Goal: Submit feedback/report problem: Provide input to the site owners about the experience or issues

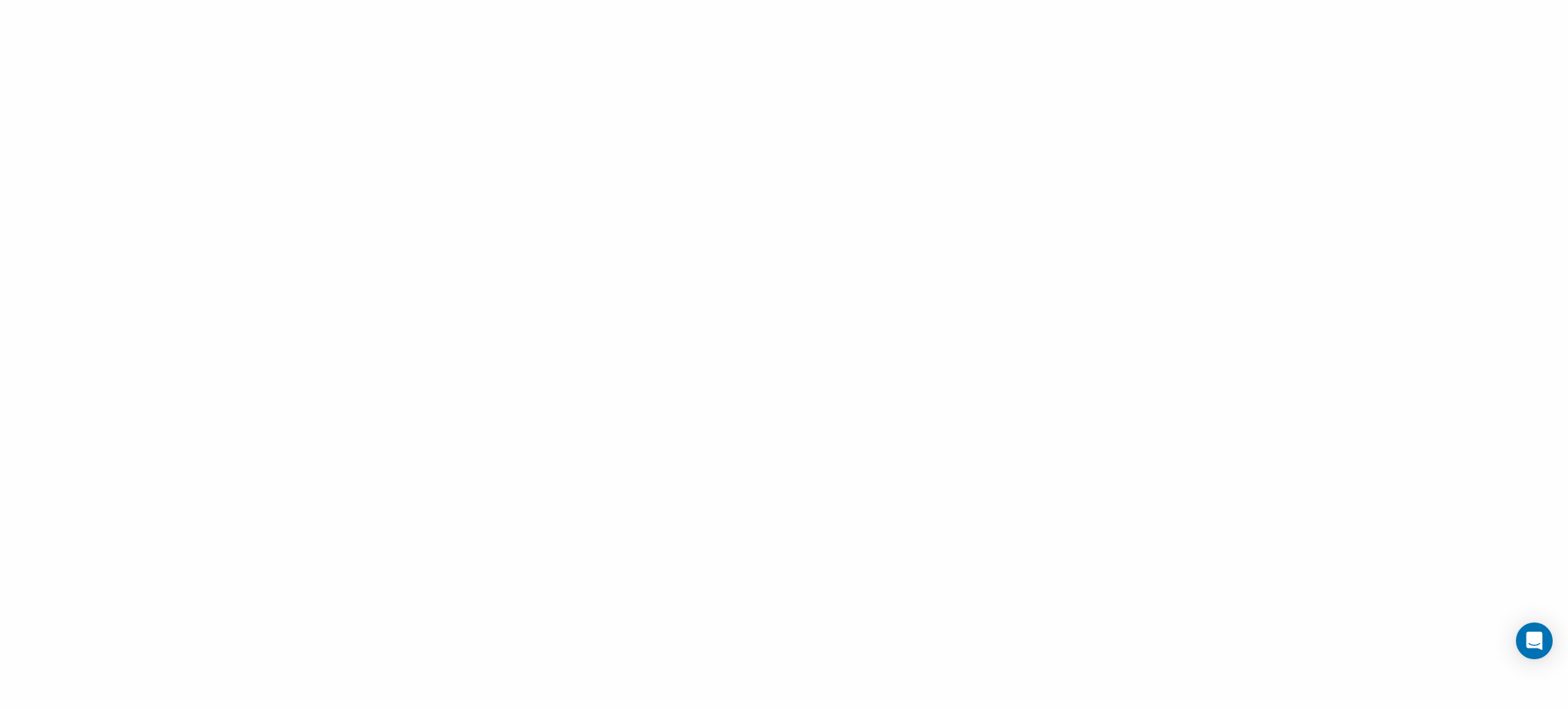
click at [192, 218] on div at bounding box center [784, 354] width 1568 height 709
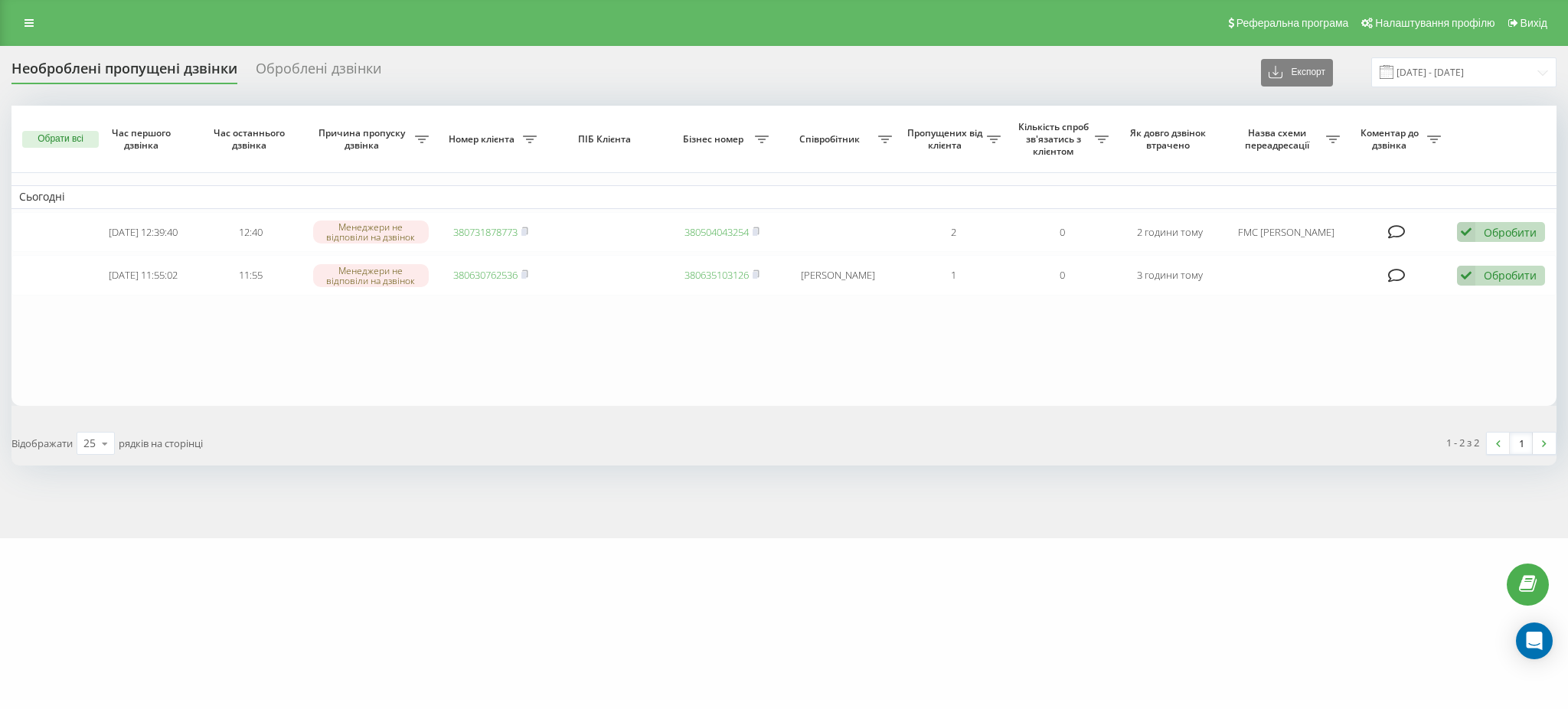
drag, startPoint x: 203, startPoint y: 375, endPoint x: 224, endPoint y: 371, distance: 21.4
click at [205, 373] on table "Сьогодні [DATE] 12:39:40 12:40 Менеджери не відповіли на дзвінок 380731878773 3…" at bounding box center [783, 256] width 1544 height 300
click at [1531, 631] on div "Open Intercom Messenger" at bounding box center [1535, 641] width 41 height 41
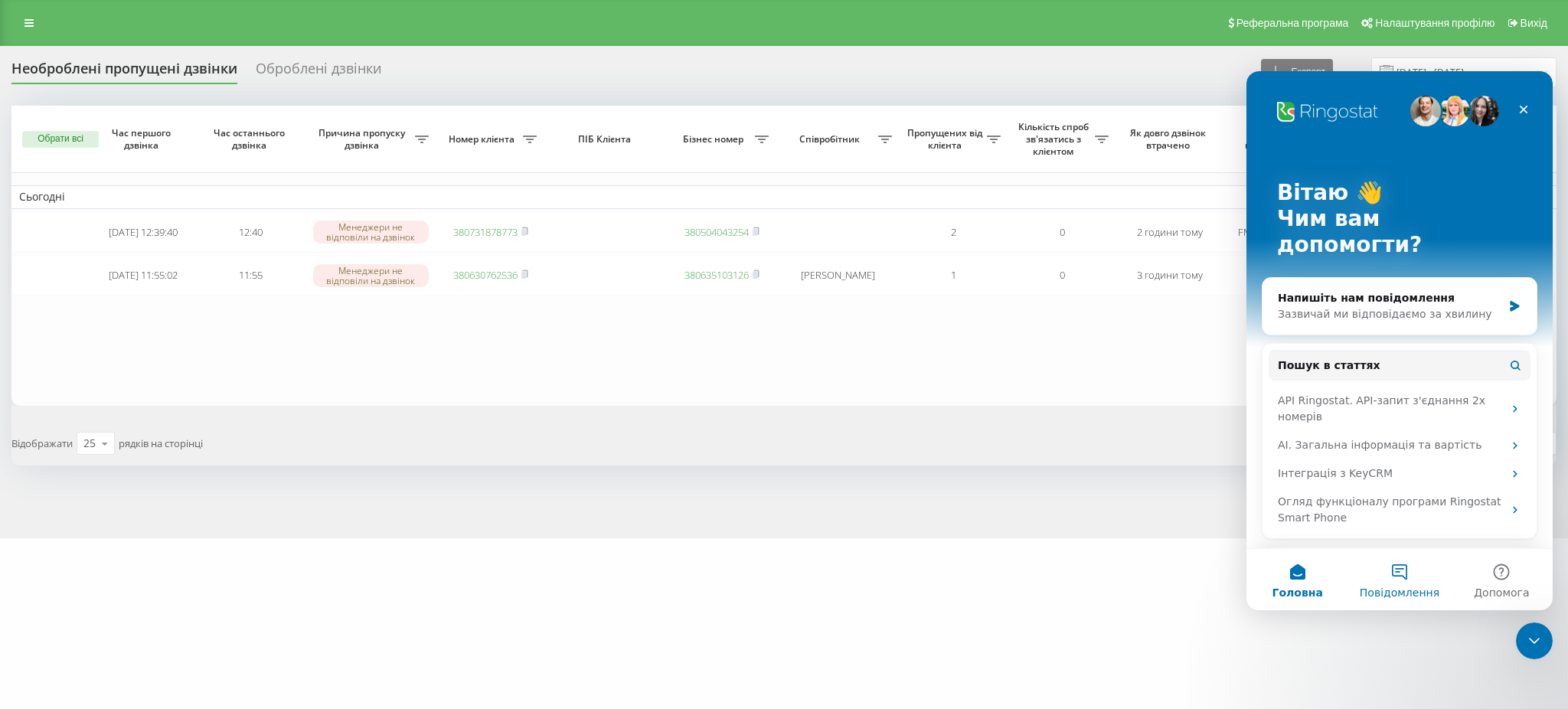
click at [1414, 572] on button "Повідомлення" at bounding box center [1398, 579] width 102 height 61
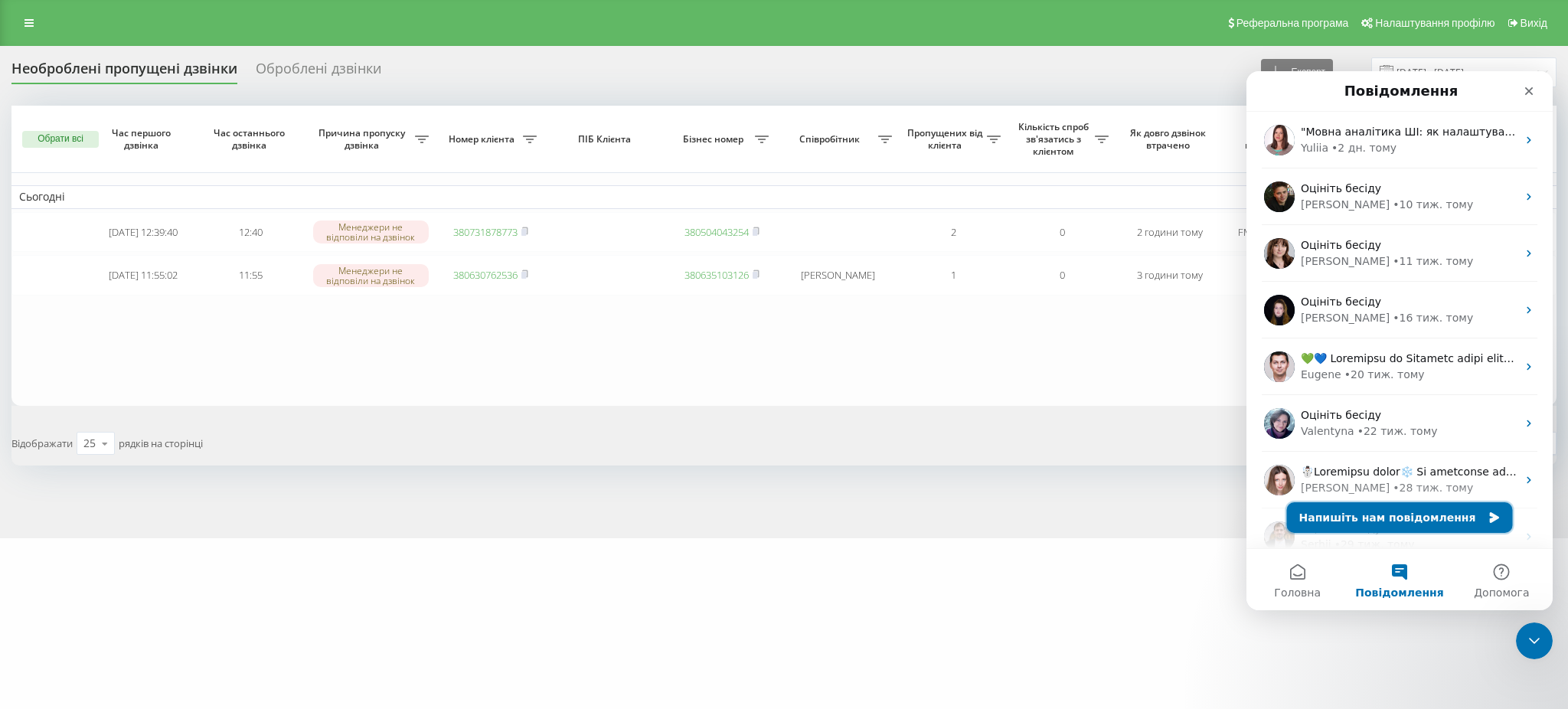
click at [1389, 512] on button "Напишіть нам повідомлення" at bounding box center [1399, 517] width 226 height 31
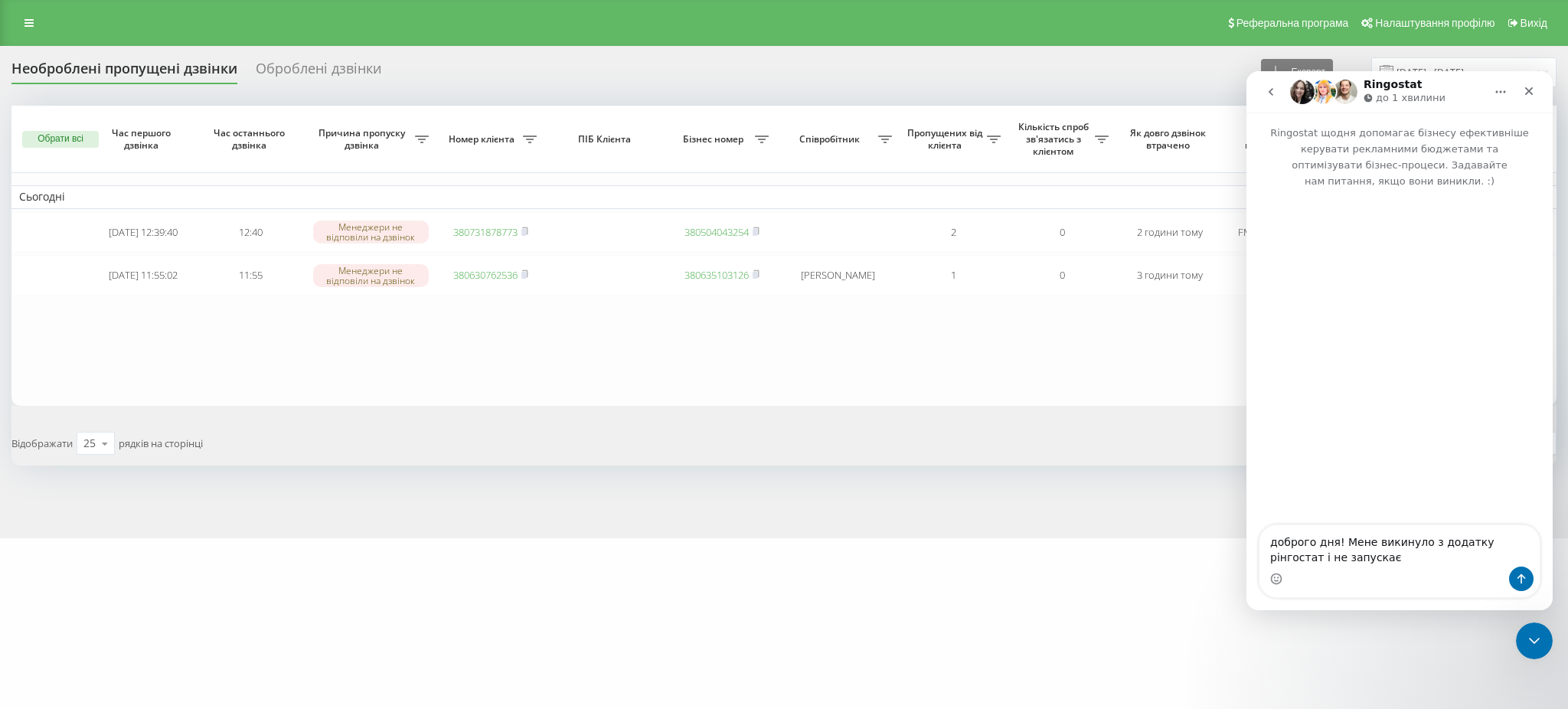
click at [1324, 562] on textarea "доброго дня! Мене викинуло з додатку рінгостат і не запускає" at bounding box center [1399, 545] width 280 height 42
click at [1341, 560] on textarea "доброго дня! Мене викинуло з додатку рінгостат і не запускає" at bounding box center [1399, 545] width 280 height 42
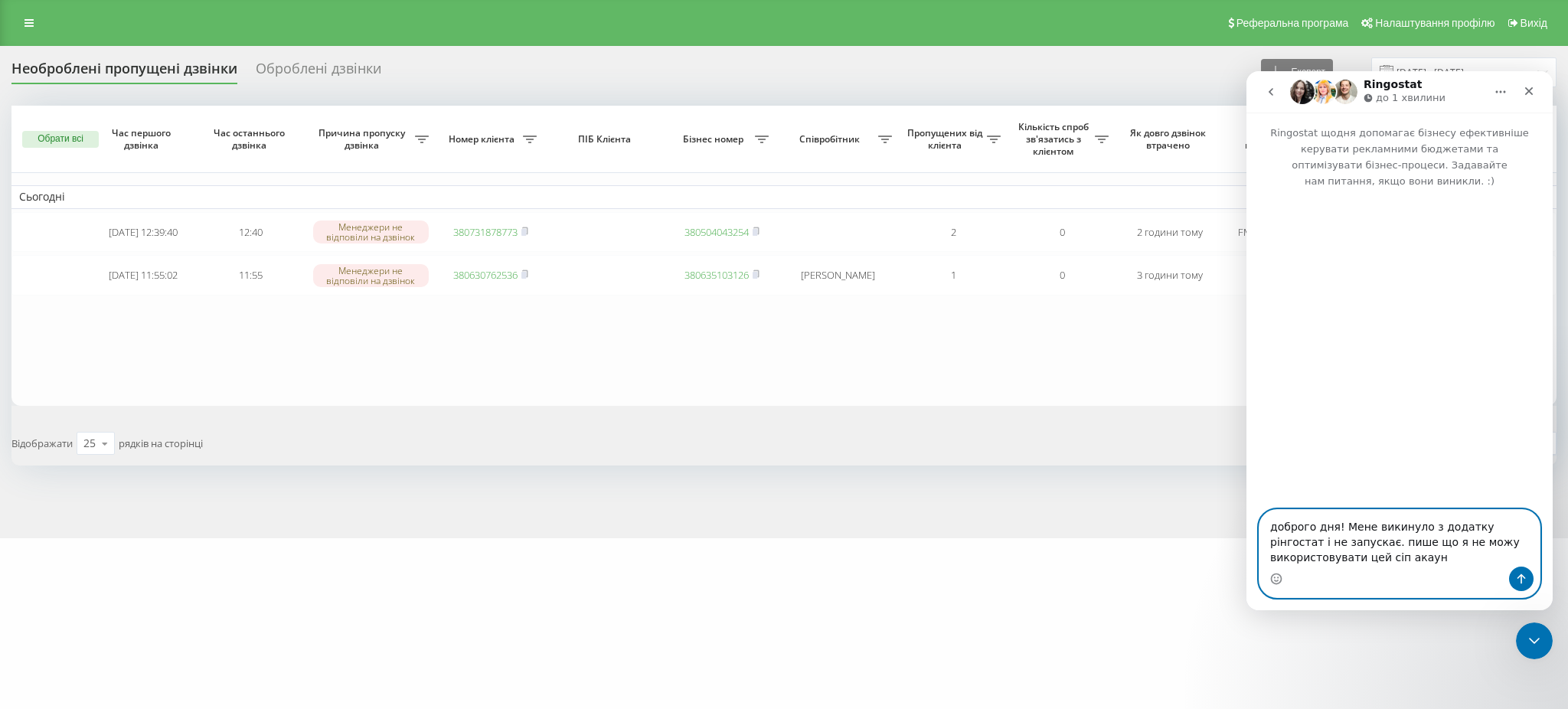
type textarea "доброго дня! Мене викинуло з додатку рінгостат і не запускає. пише що я не можу…"
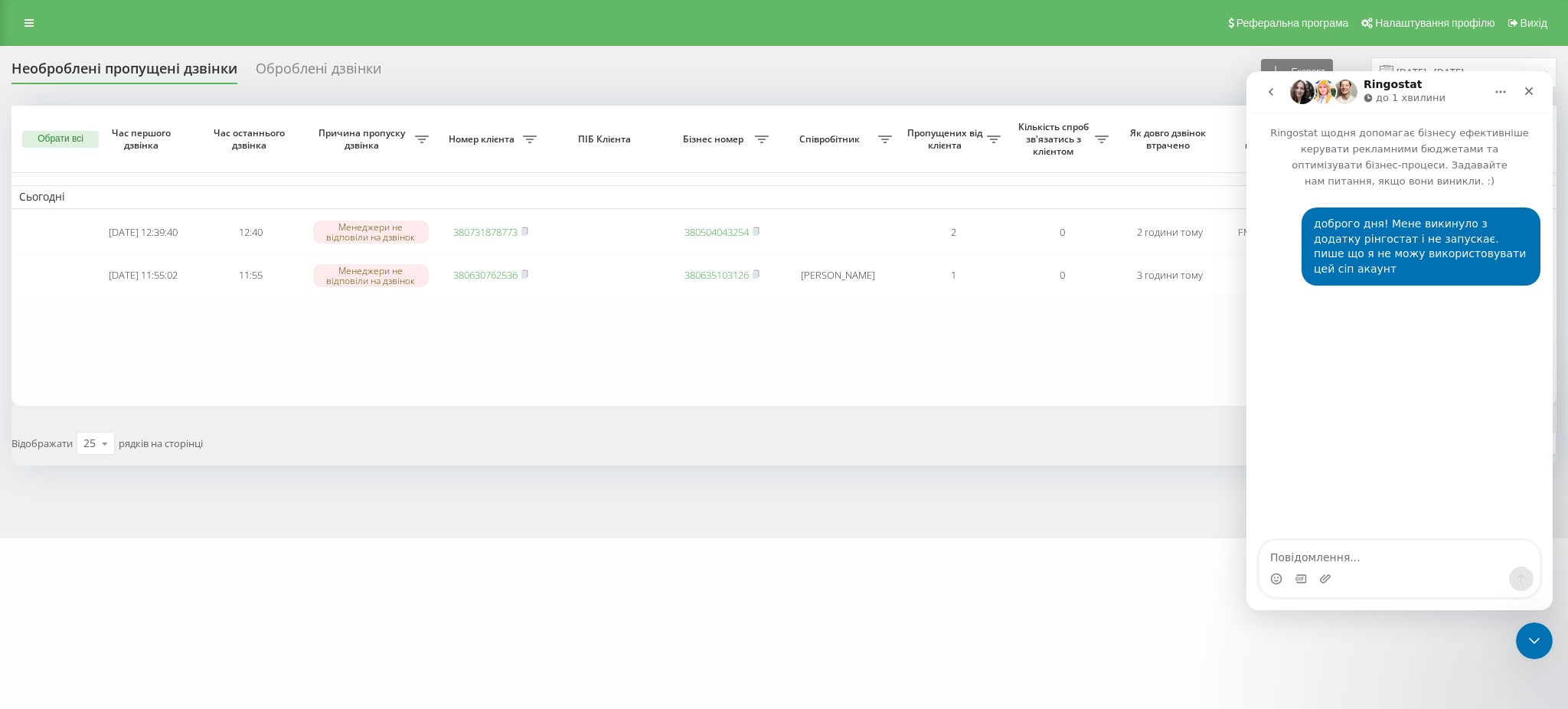
click at [728, 403] on table "Сьогодні 2025-08-21 12:39:40 12:40 Менеджери не відповіли на дзвінок 3807318787…" at bounding box center [783, 256] width 1544 height 300
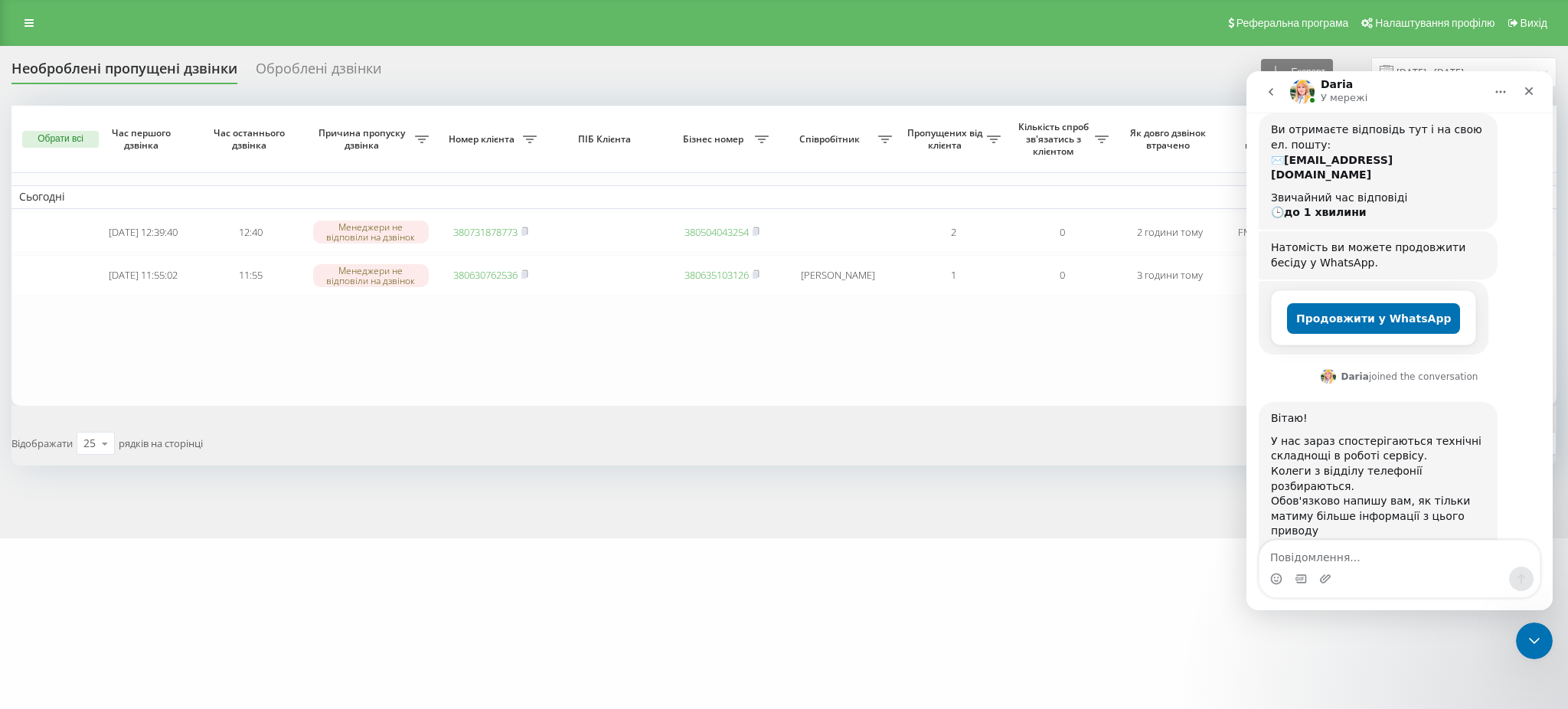
scroll to position [187, 0]
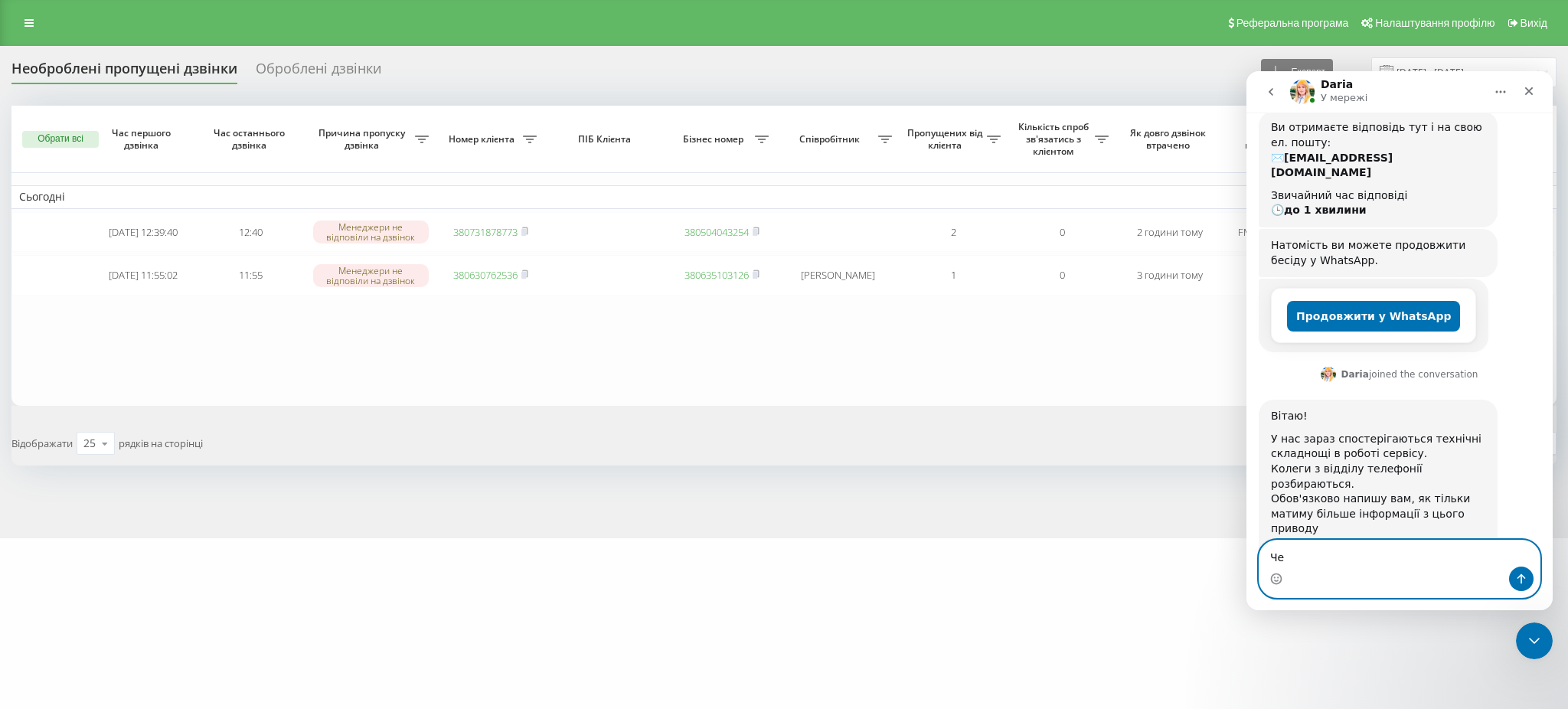
type textarea "Ч"
type textarea "Добре. [GEOGRAPHIC_DATA]"
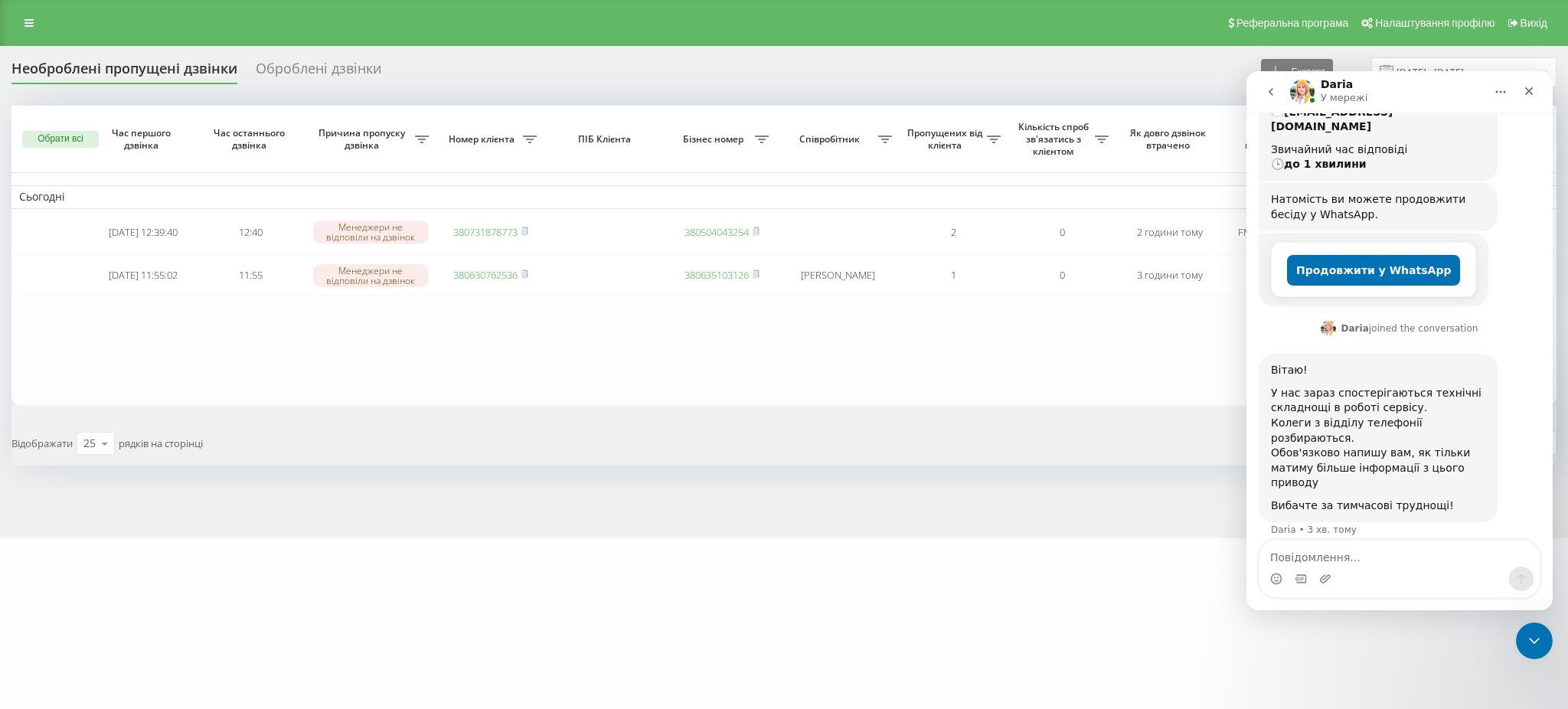
click at [128, 329] on table "Сьогодні 2025-08-21 12:39:40 12:40 Менеджери не відповіли на дзвінок 3807318787…" at bounding box center [783, 256] width 1544 height 300
click at [177, 379] on table "Сьогодні 2025-08-21 12:39:40 12:40 Менеджери не відповіли на дзвінок 3807318787…" at bounding box center [783, 256] width 1544 height 300
click at [1332, 563] on textarea "Повідомлення..." at bounding box center [1399, 553] width 280 height 26
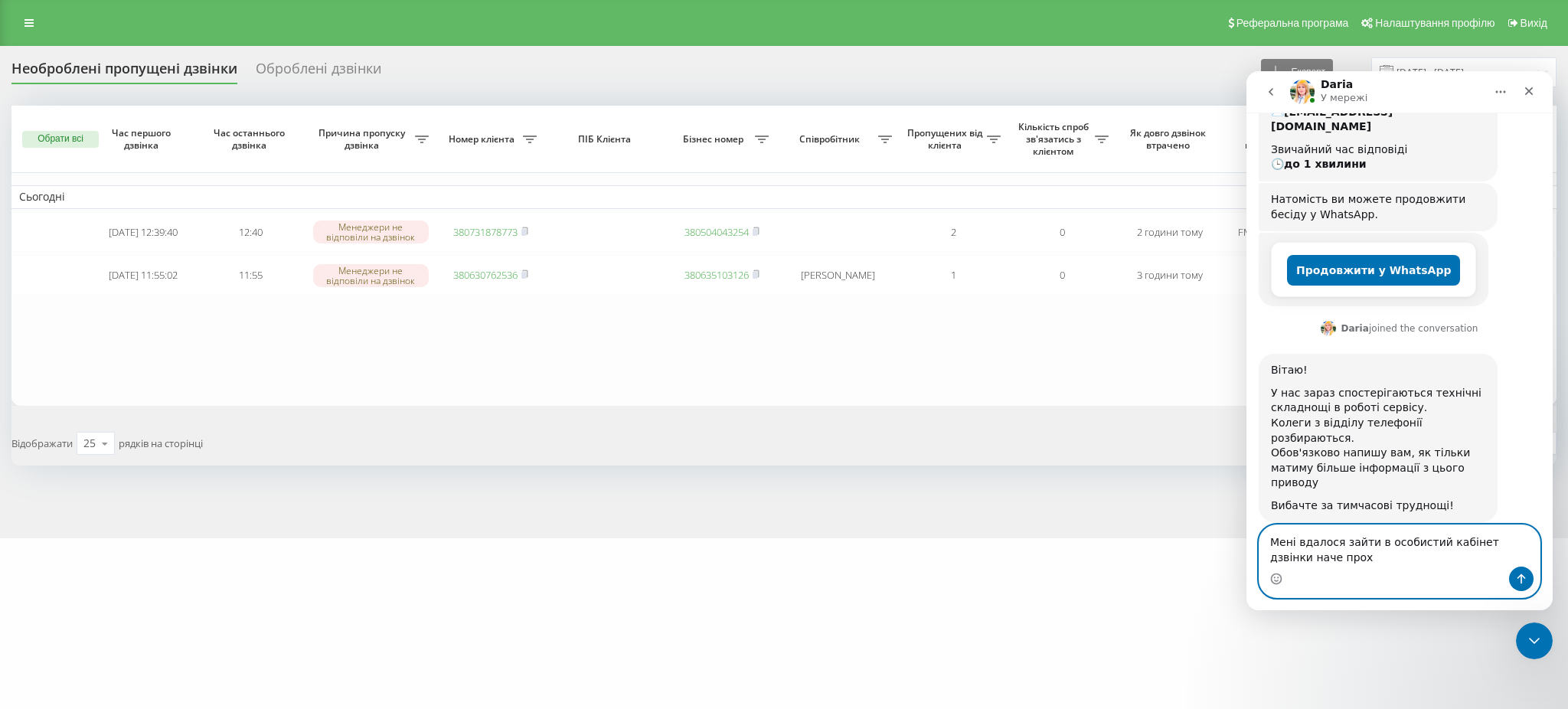
scroll to position [248, 0]
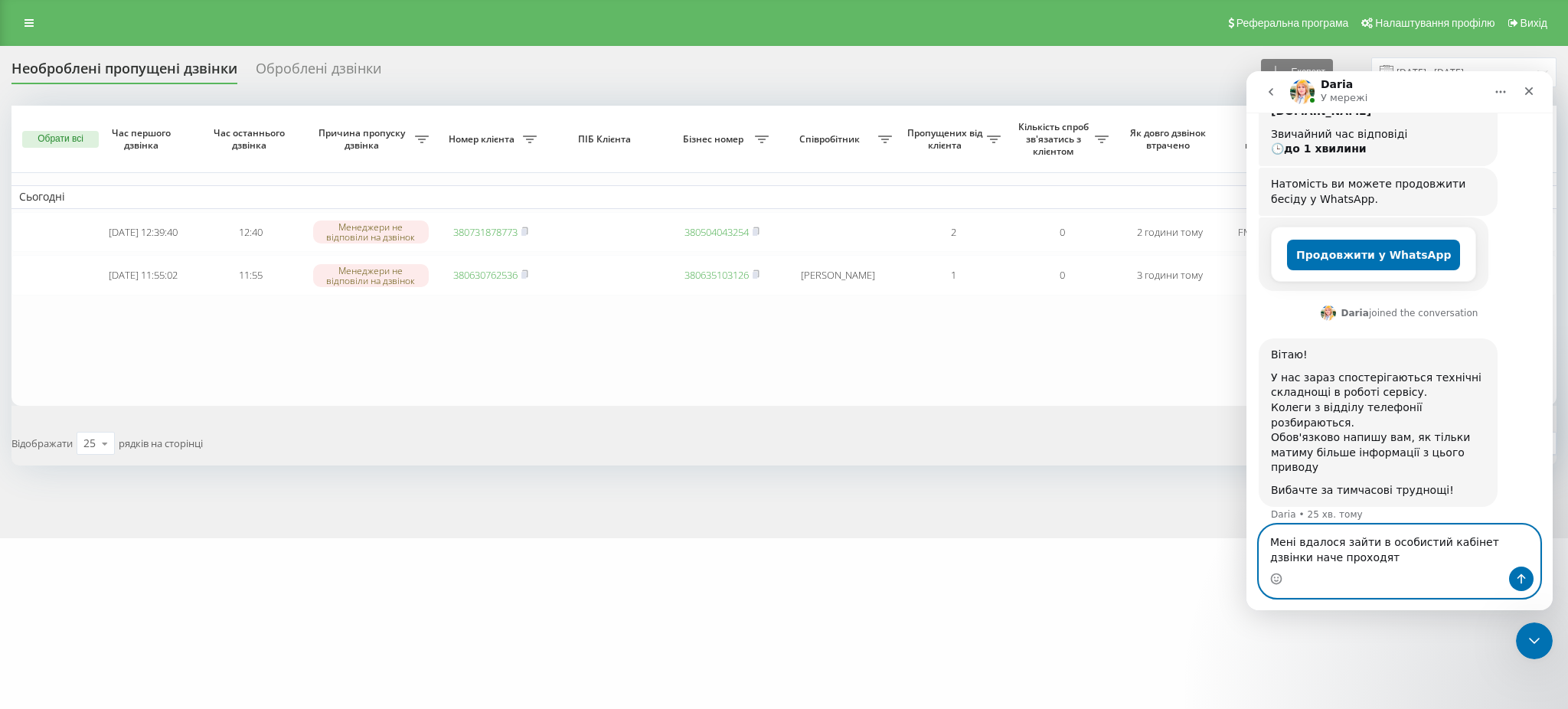
type textarea "Мені вдалося зайти в особистий кабінет дзвінки наче проходять"
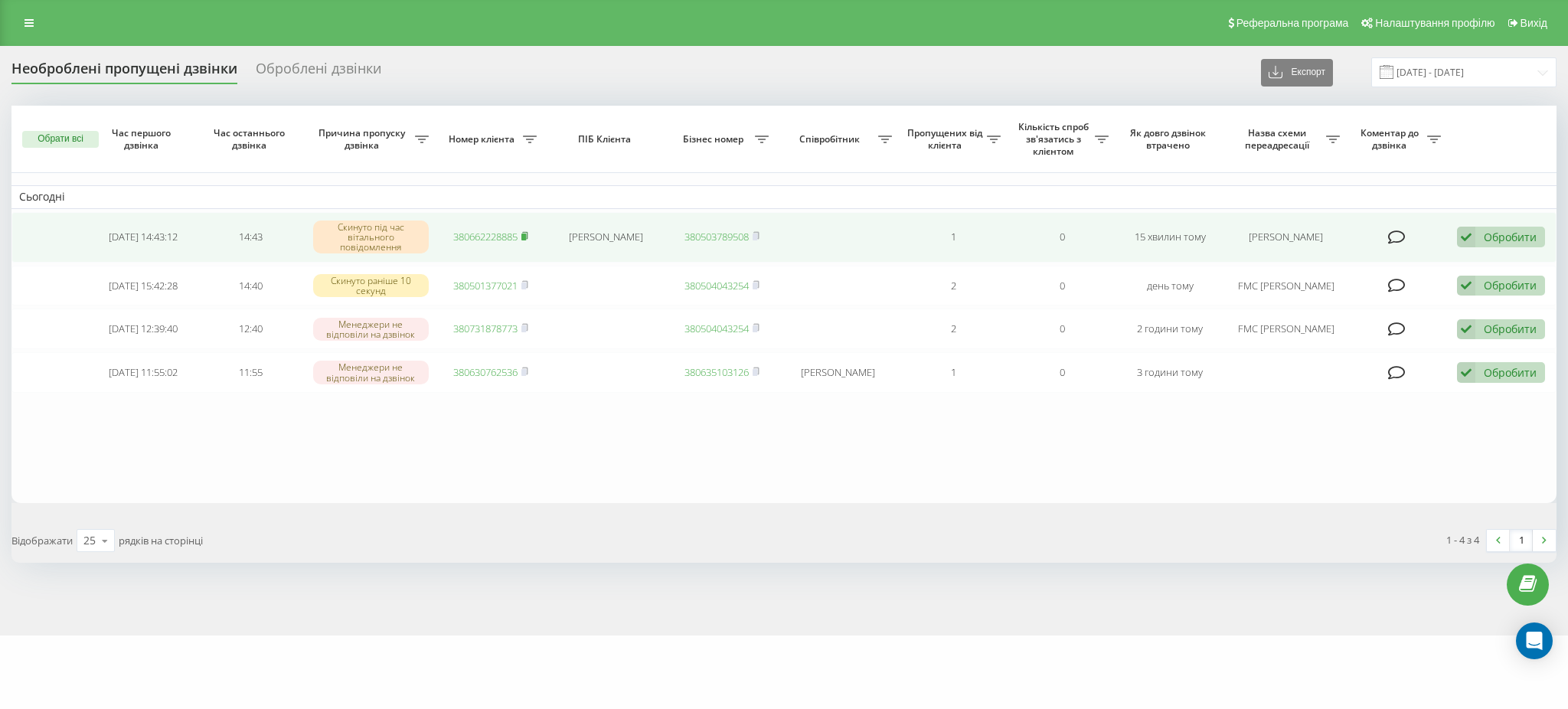
drag, startPoint x: 0, startPoint y: 0, endPoint x: 528, endPoint y: 236, distance: 578.3
click at [528, 236] on icon at bounding box center [525, 236] width 7 height 9
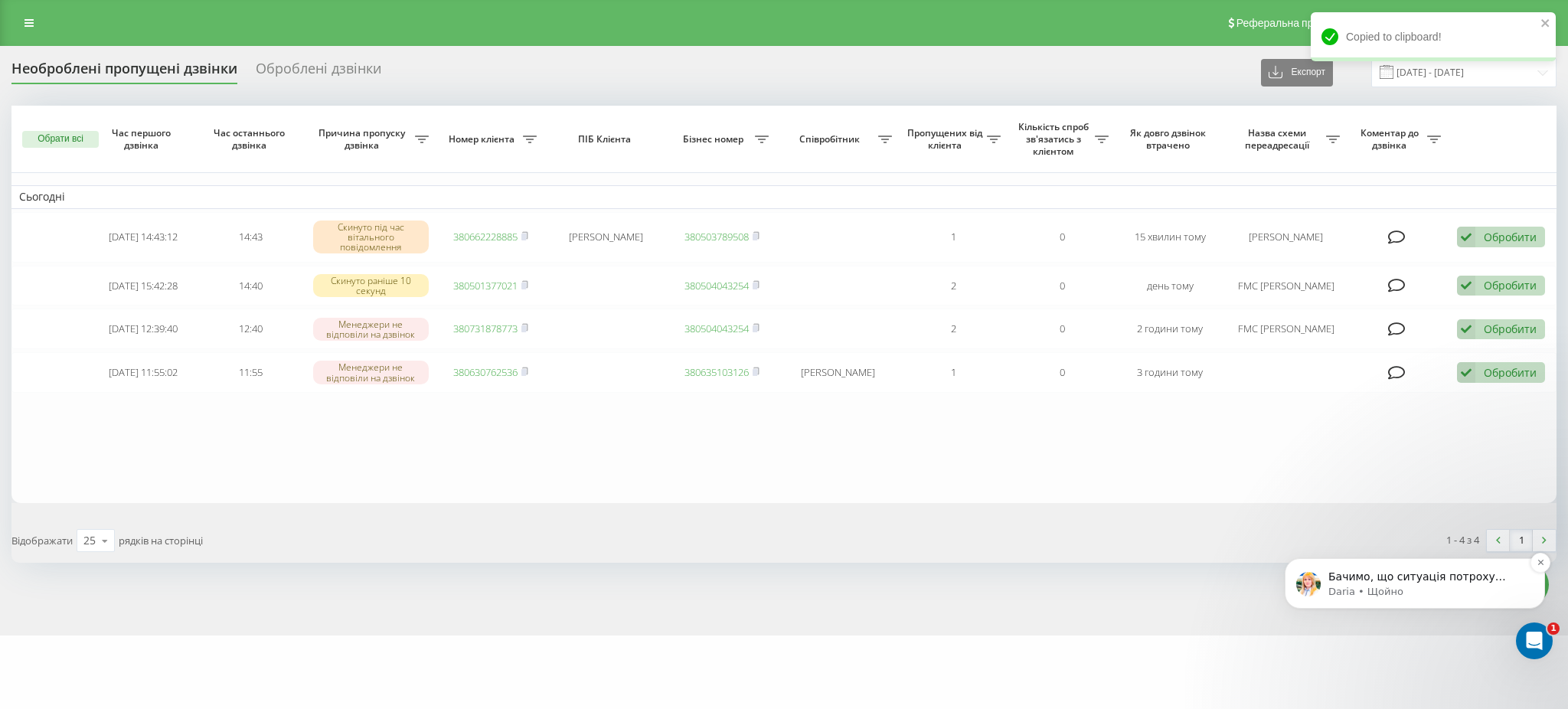
click at [1443, 580] on p "Бачимо, що ситуація потроху стабілізується, але колеги продовжують розбирати пр…" at bounding box center [1427, 577] width 197 height 15
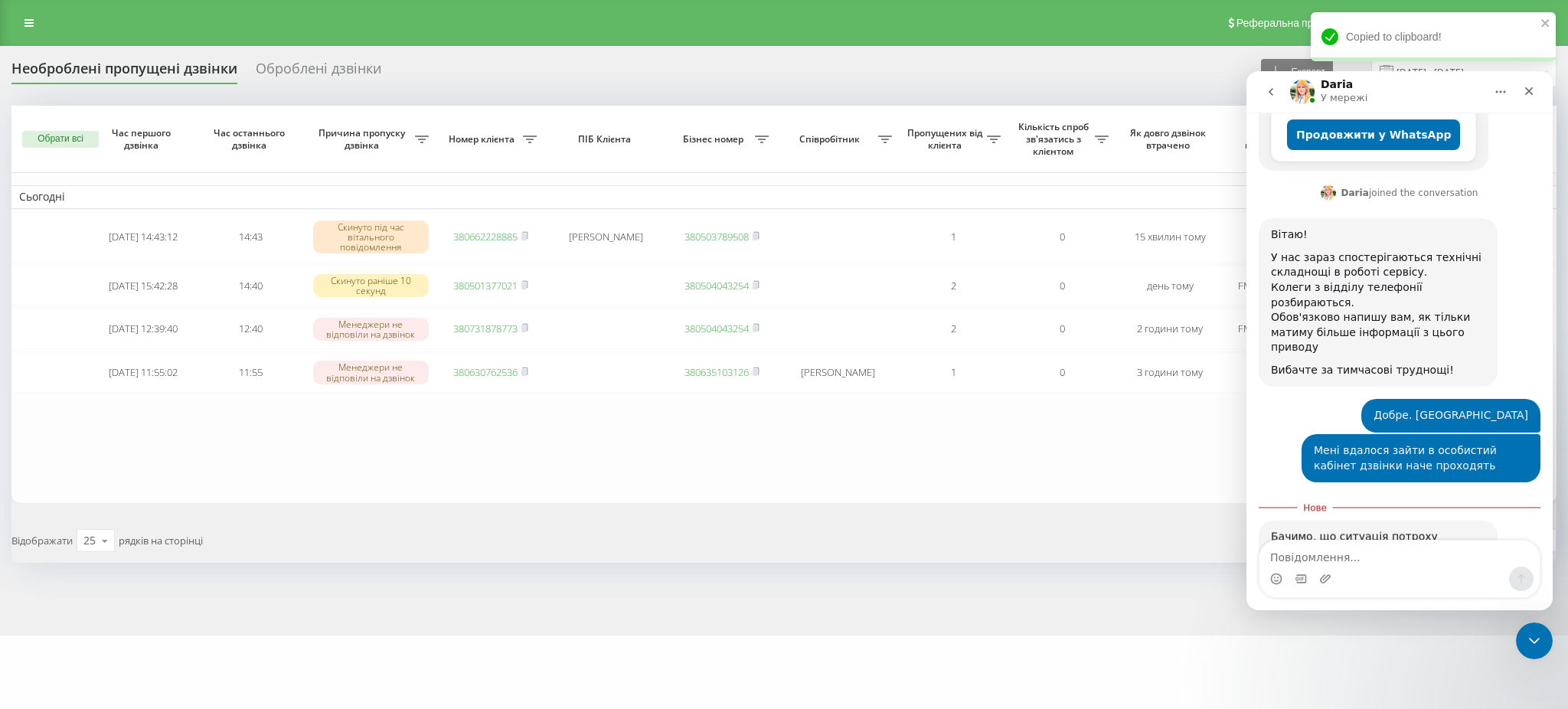
scroll to position [443, 0]
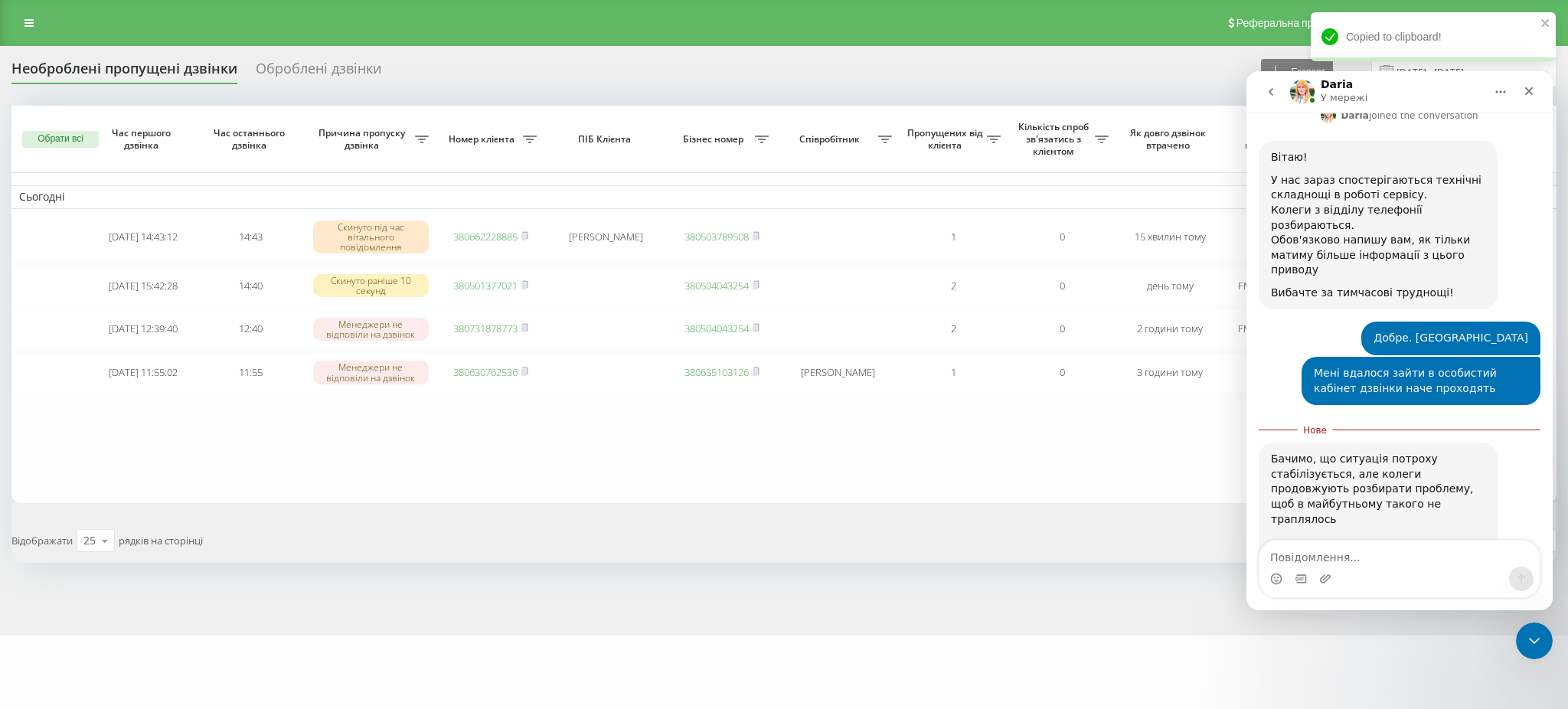
click at [1329, 553] on textarea "Повідомлення..." at bounding box center [1399, 553] width 280 height 26
type textarea "Добре. Якщо виникнуть проблеми відпишусь"
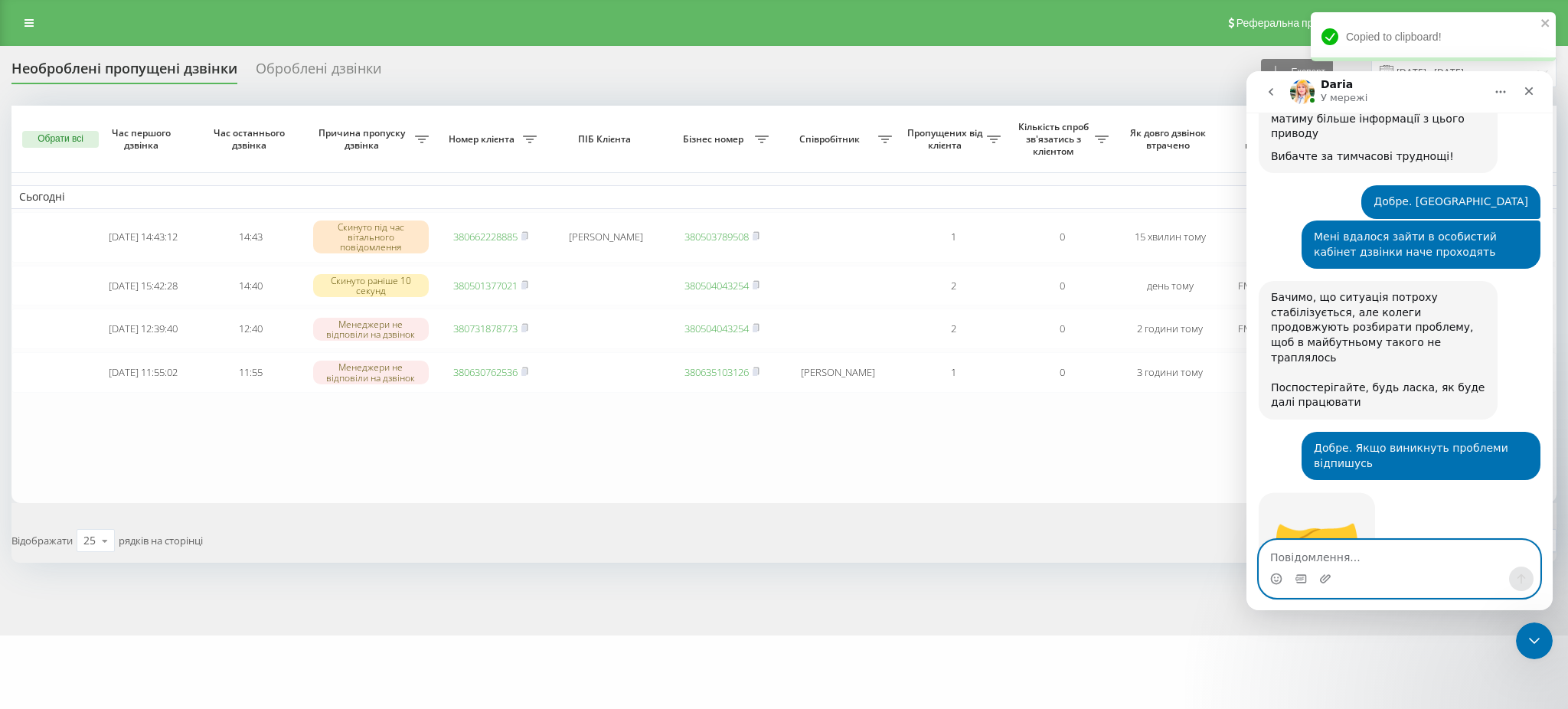
scroll to position [592, 0]
